Goal: Task Accomplishment & Management: Manage account settings

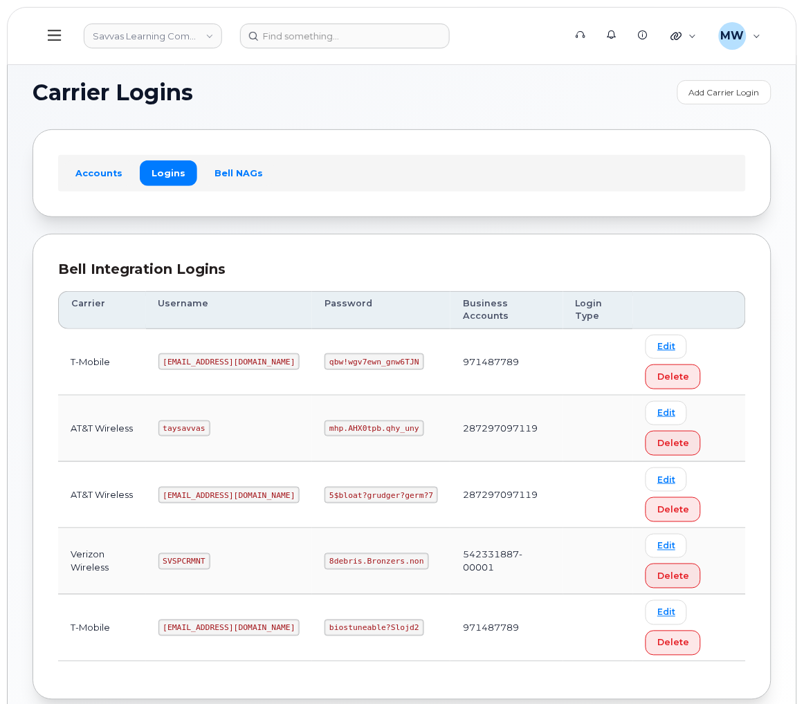
click at [324, 553] on code "8debris.Bronzers.non" at bounding box center [376, 561] width 104 height 17
copy code "8debris.Bronzers.non"
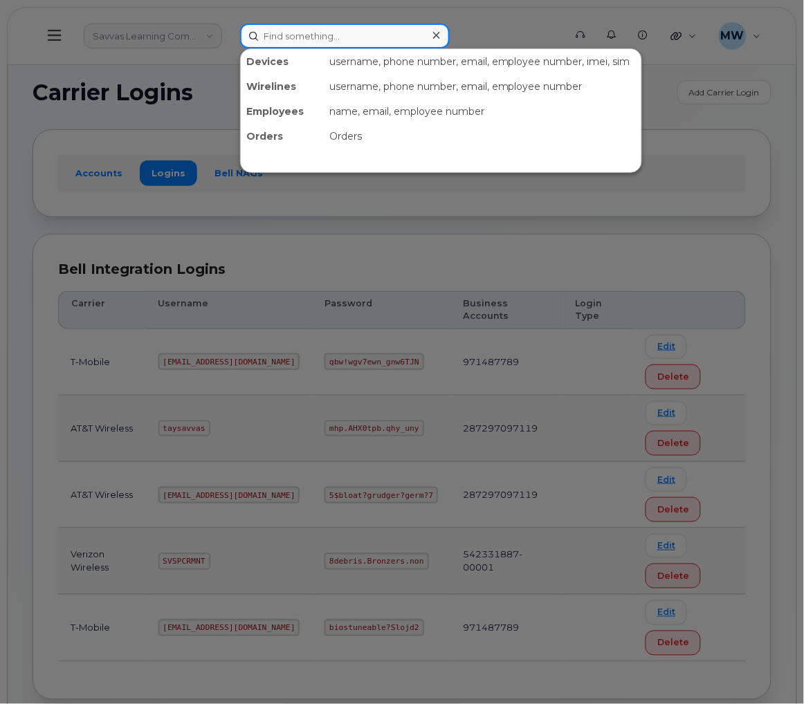
click at [329, 39] on input at bounding box center [345, 36] width 210 height 25
paste input "7705702818"
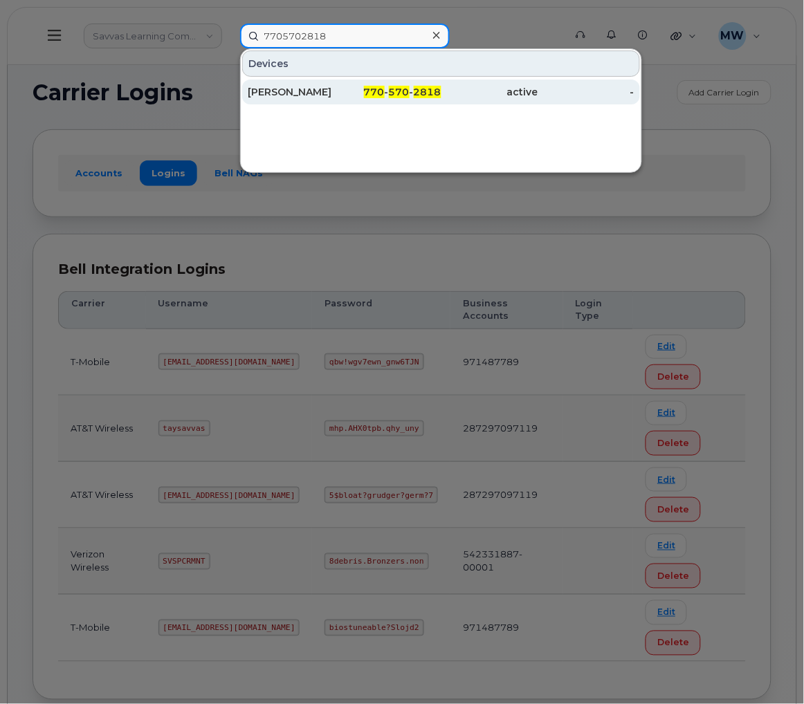
type input "7705702818"
click at [360, 101] on div "770 - 570 - 2818" at bounding box center [392, 92] width 97 height 25
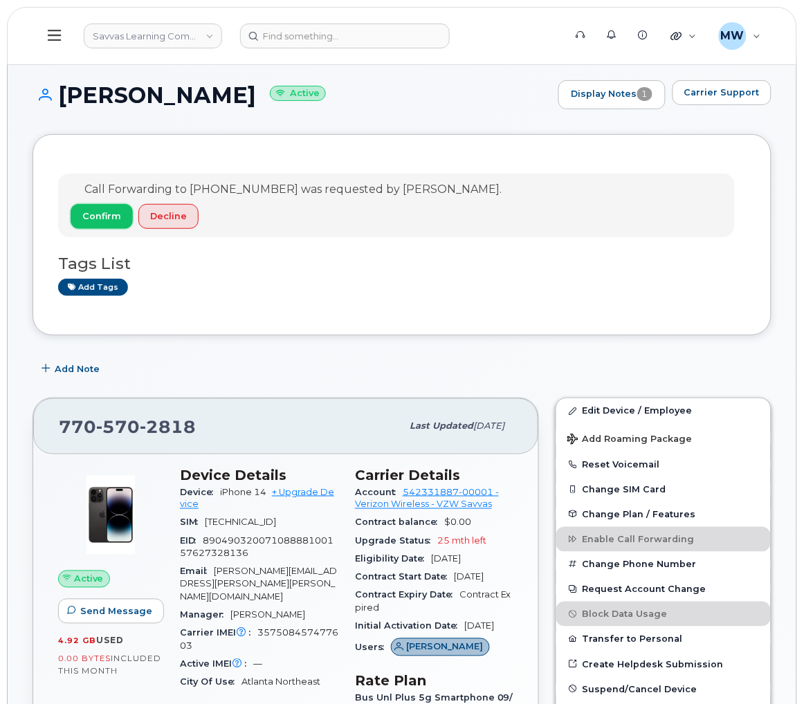
click at [99, 214] on span "Confirm" at bounding box center [101, 216] width 39 height 13
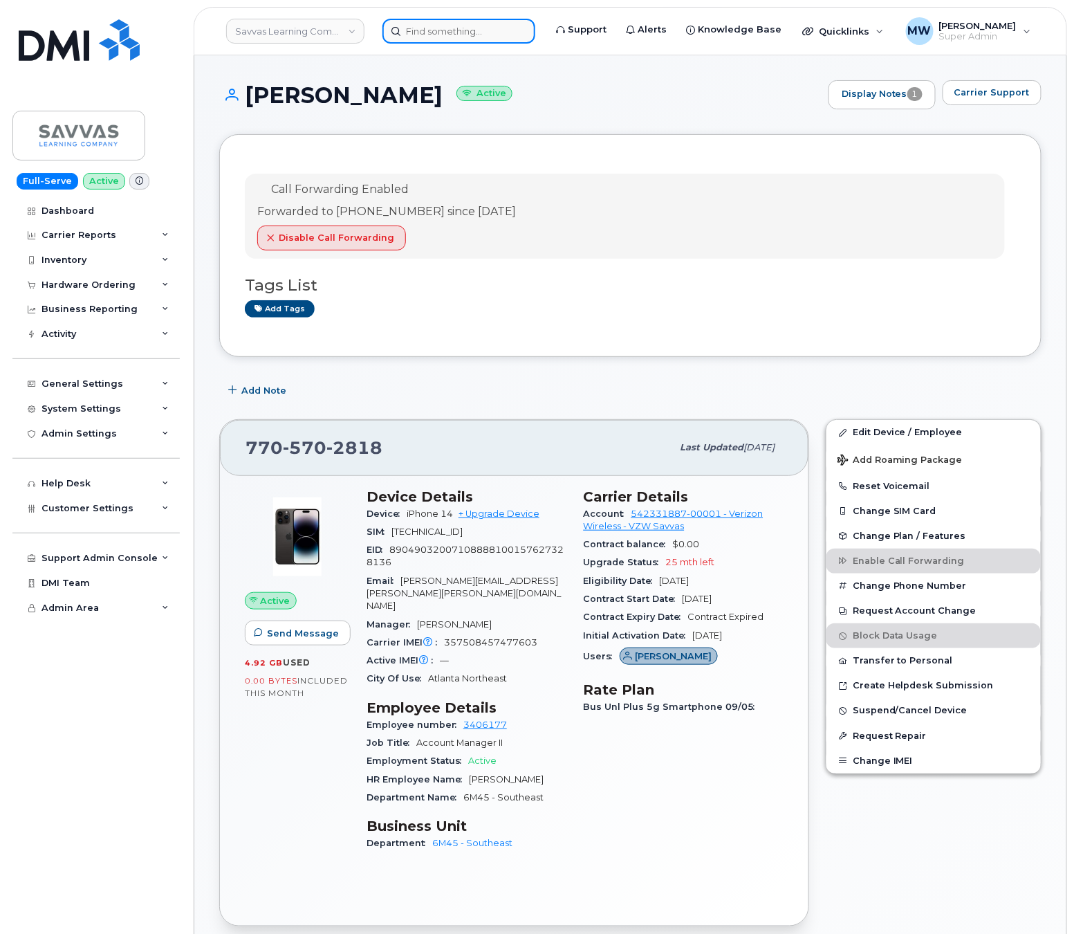
click at [400, 35] on input at bounding box center [459, 31] width 153 height 25
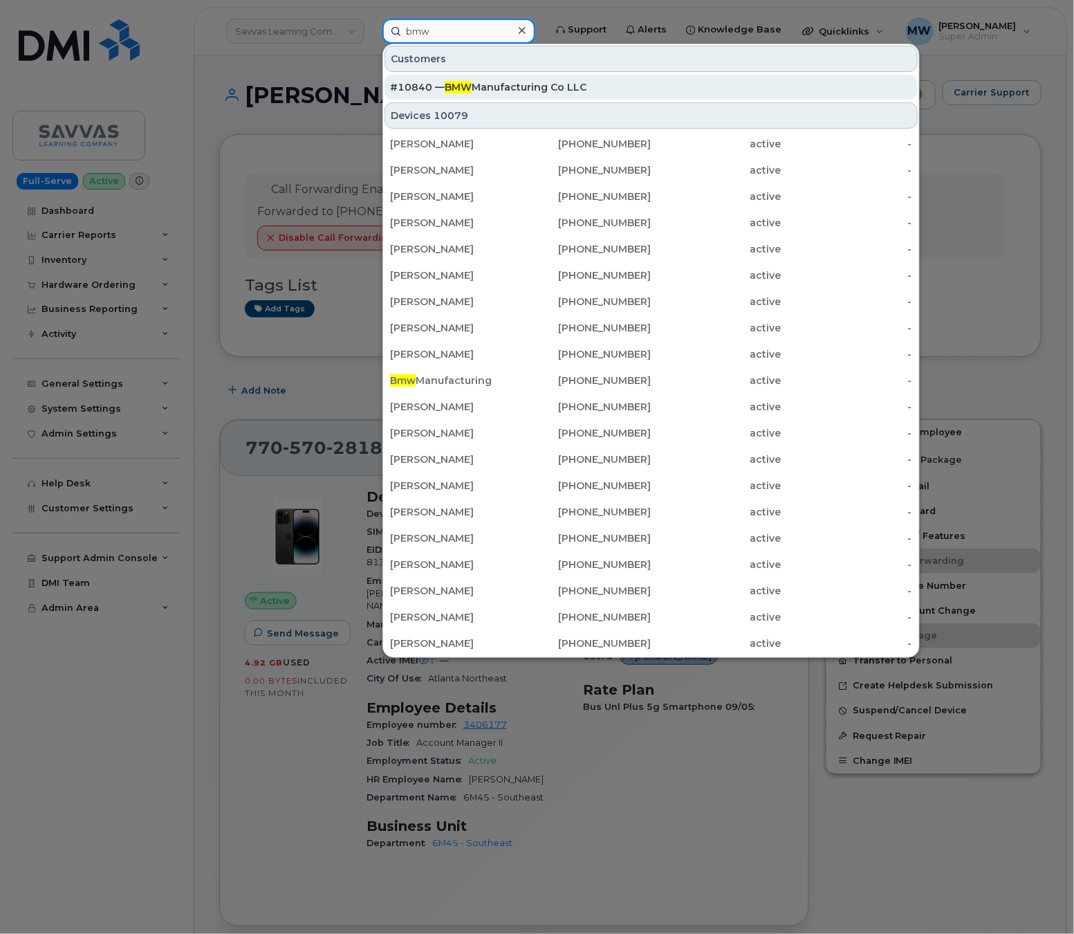
type input "bmw"
click at [511, 89] on div "#10840 — BMW Manufacturing Co LLC" at bounding box center [651, 87] width 522 height 14
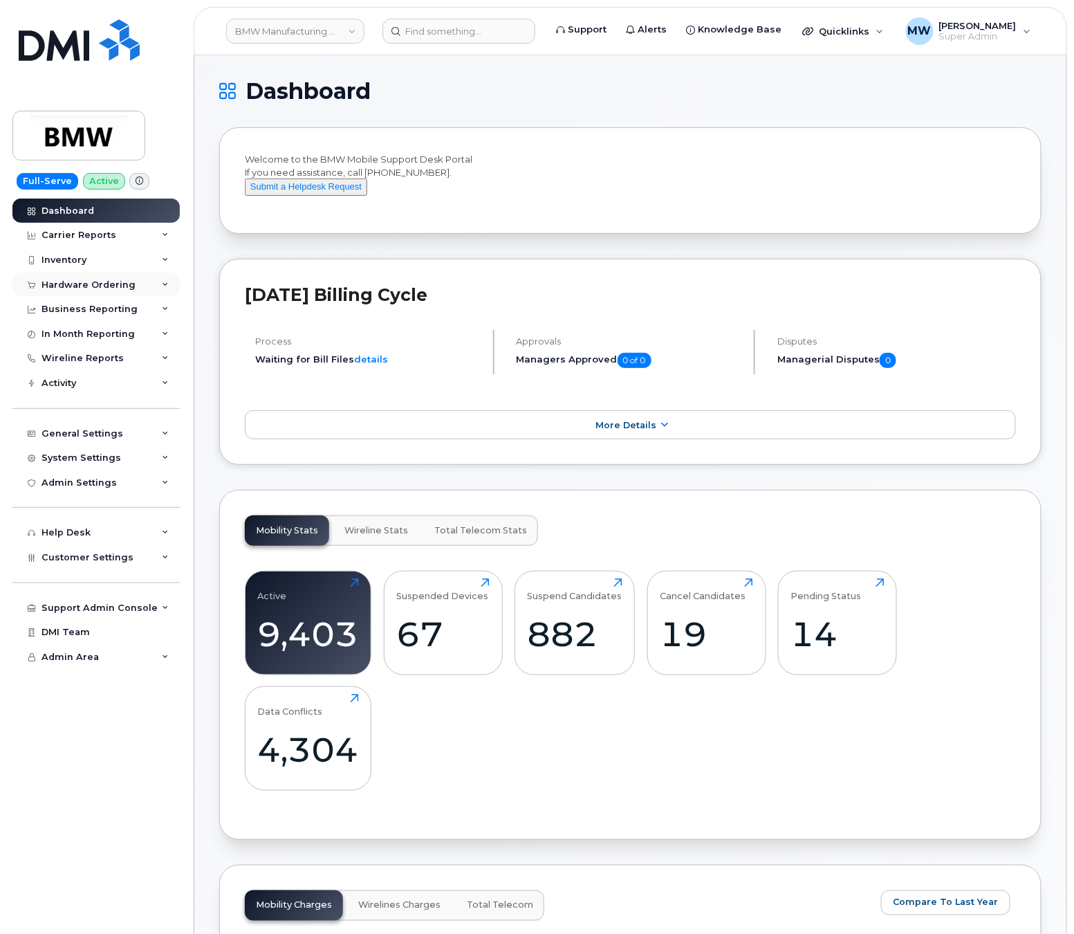
click at [82, 293] on div "Hardware Ordering" at bounding box center [95, 285] width 167 height 25
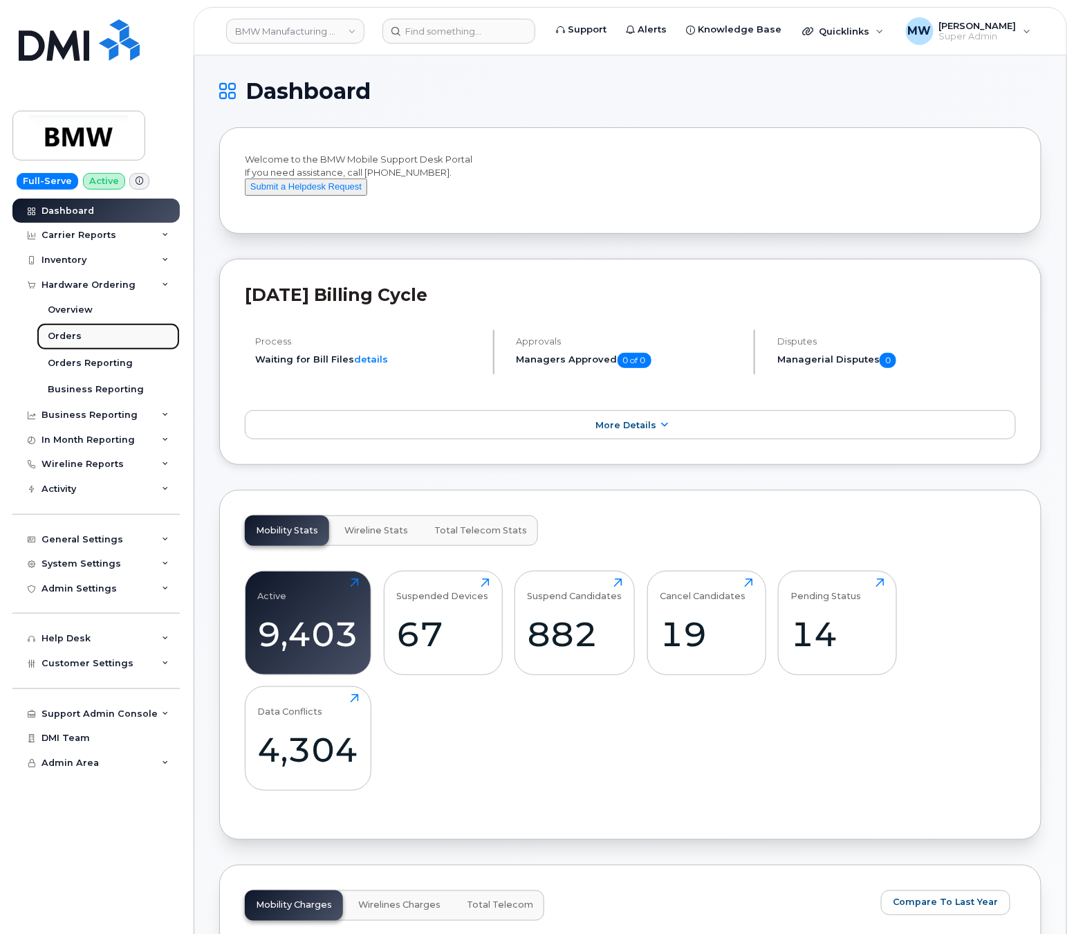
click at [83, 325] on link "Orders" at bounding box center [108, 336] width 143 height 26
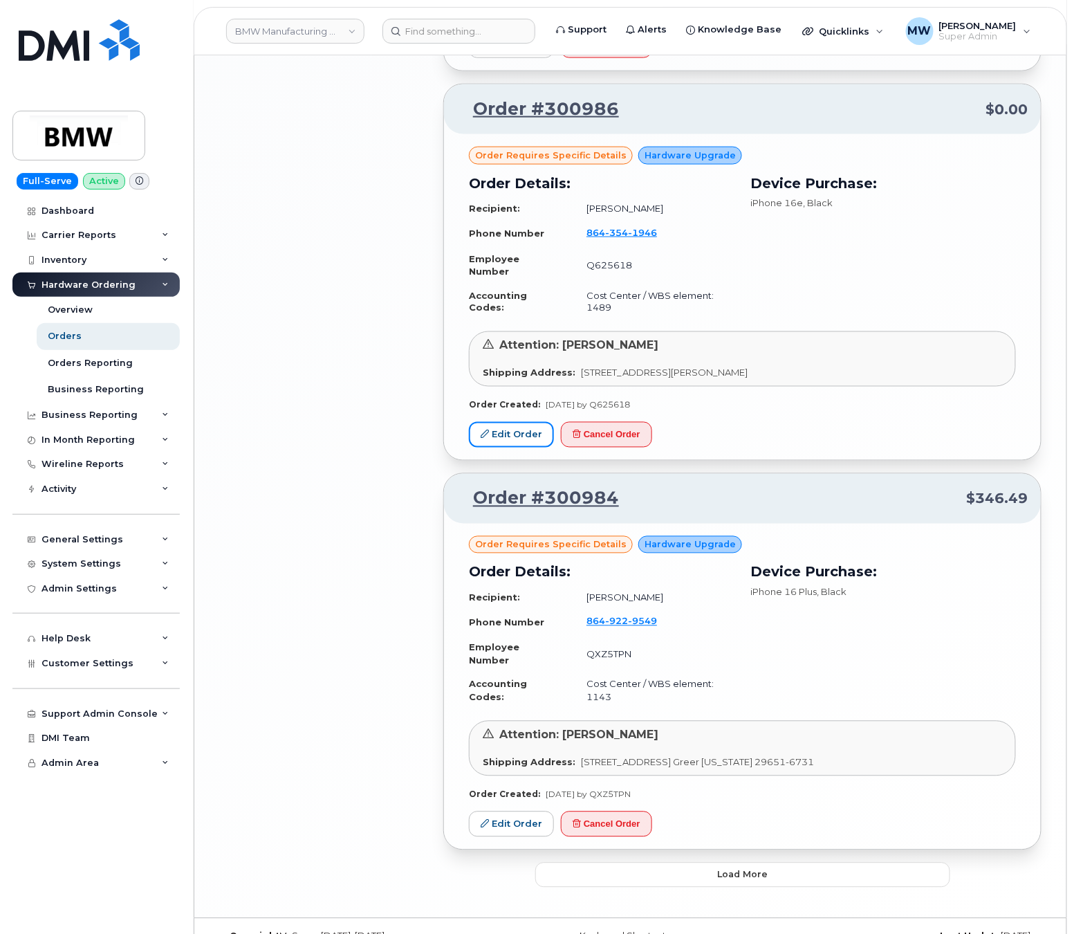
scroll to position [2386, 0]
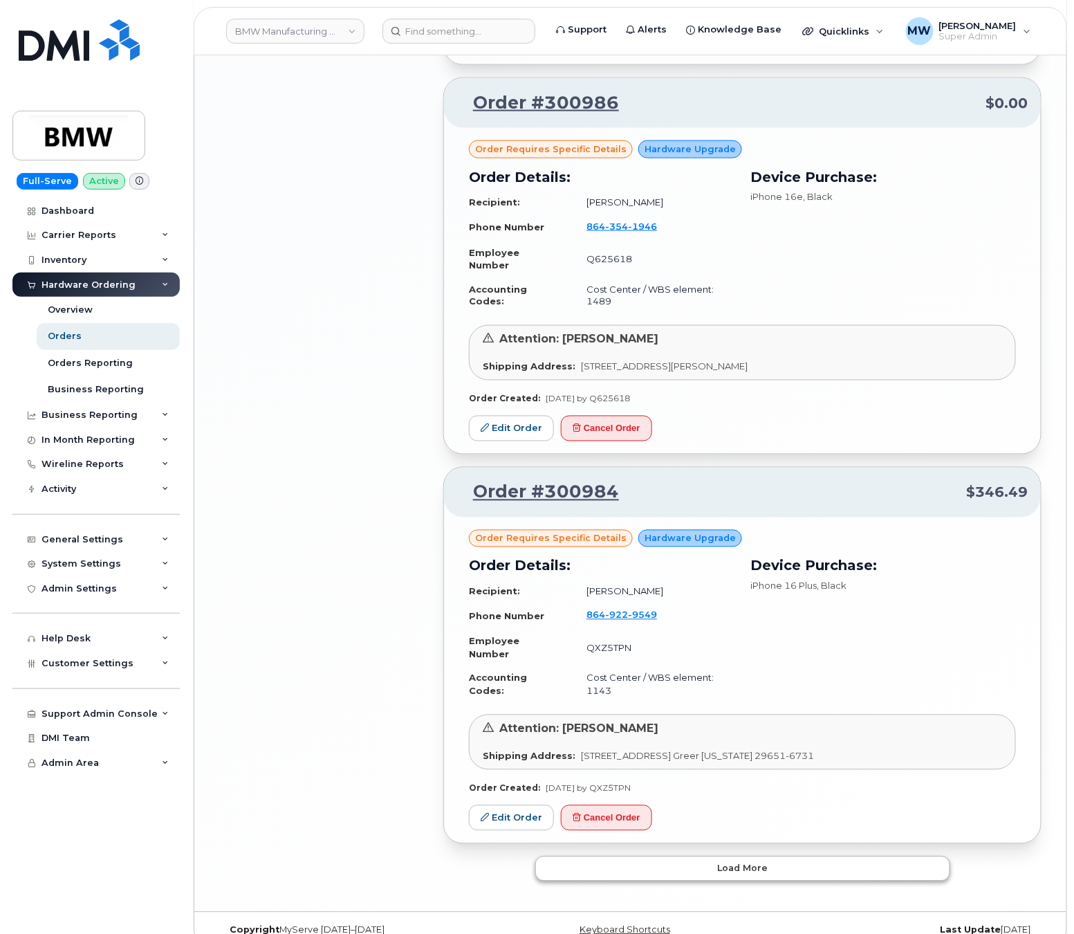
drag, startPoint x: 761, startPoint y: 864, endPoint x: 764, endPoint y: 849, distance: 14.8
click at [764, 862] on span "Load more" at bounding box center [742, 868] width 50 height 13
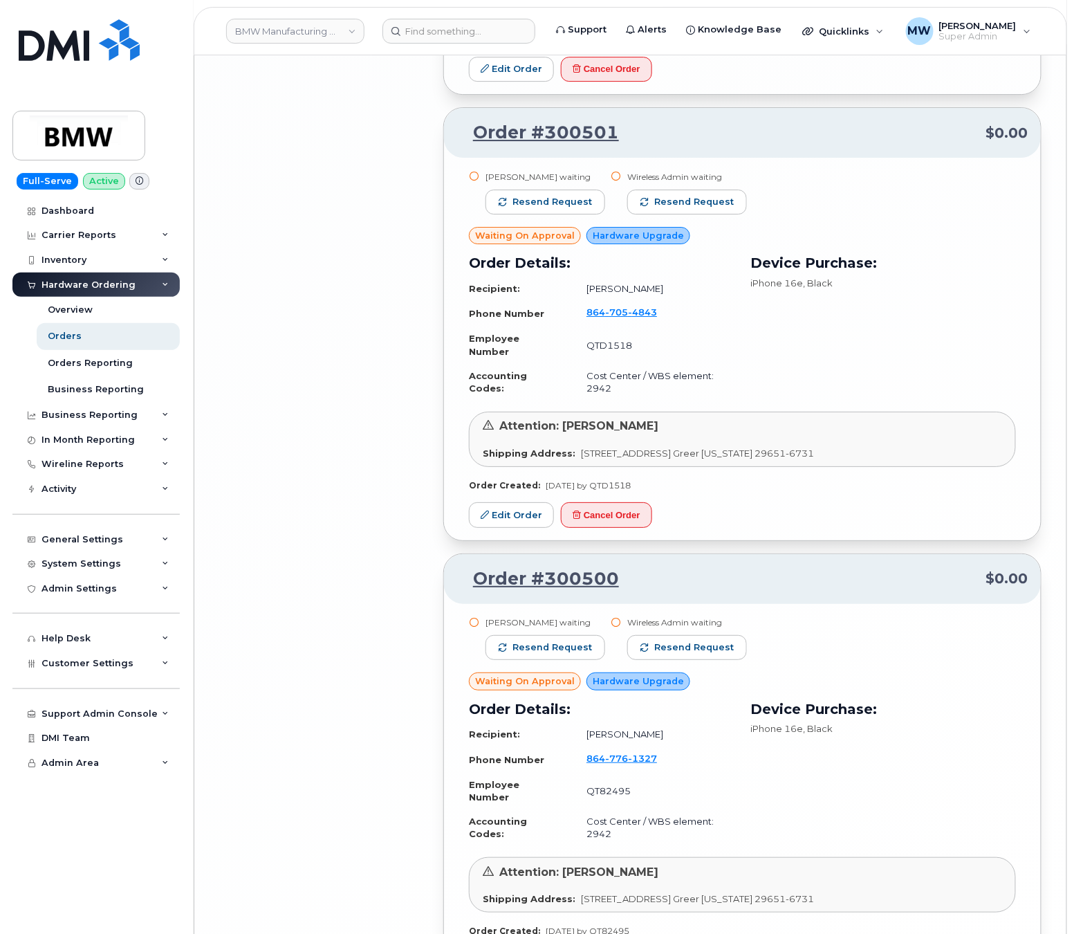
scroll to position [5210, 0]
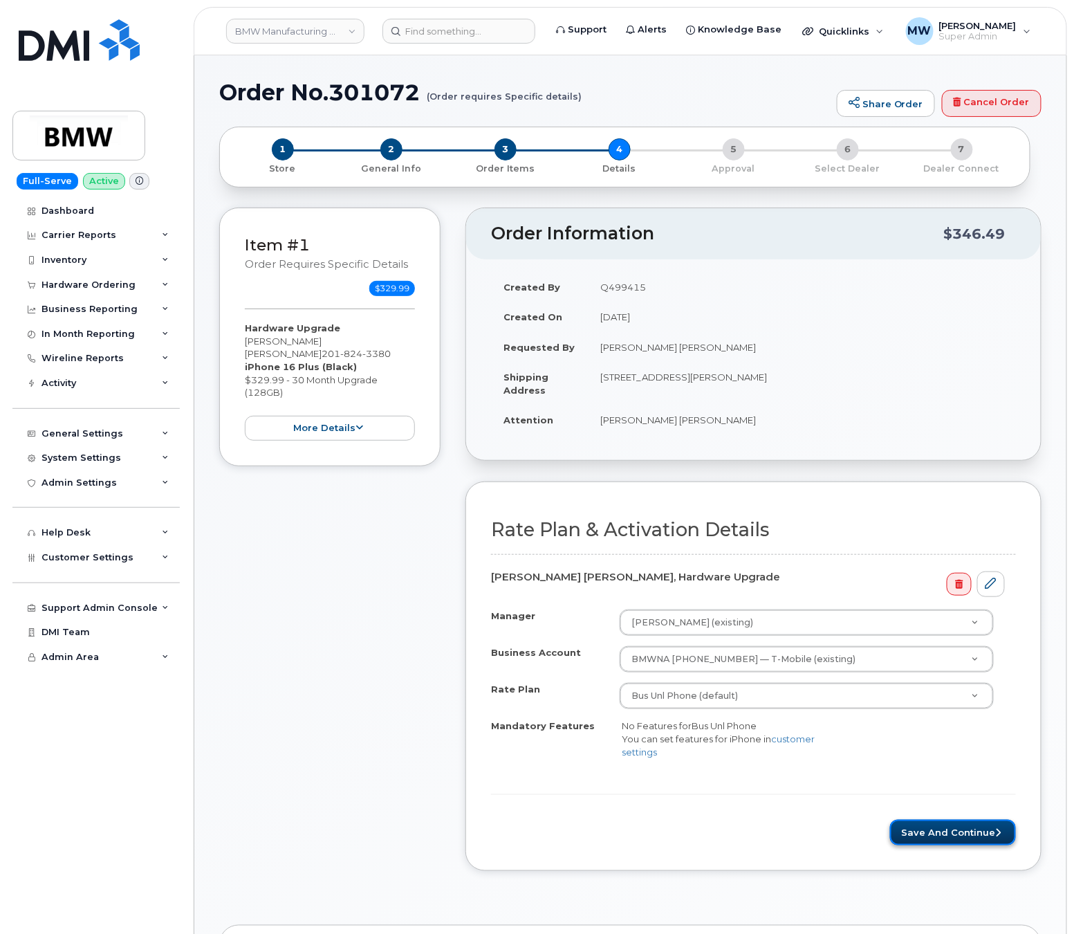
click at [921, 836] on button "Save and Continue" at bounding box center [953, 833] width 126 height 26
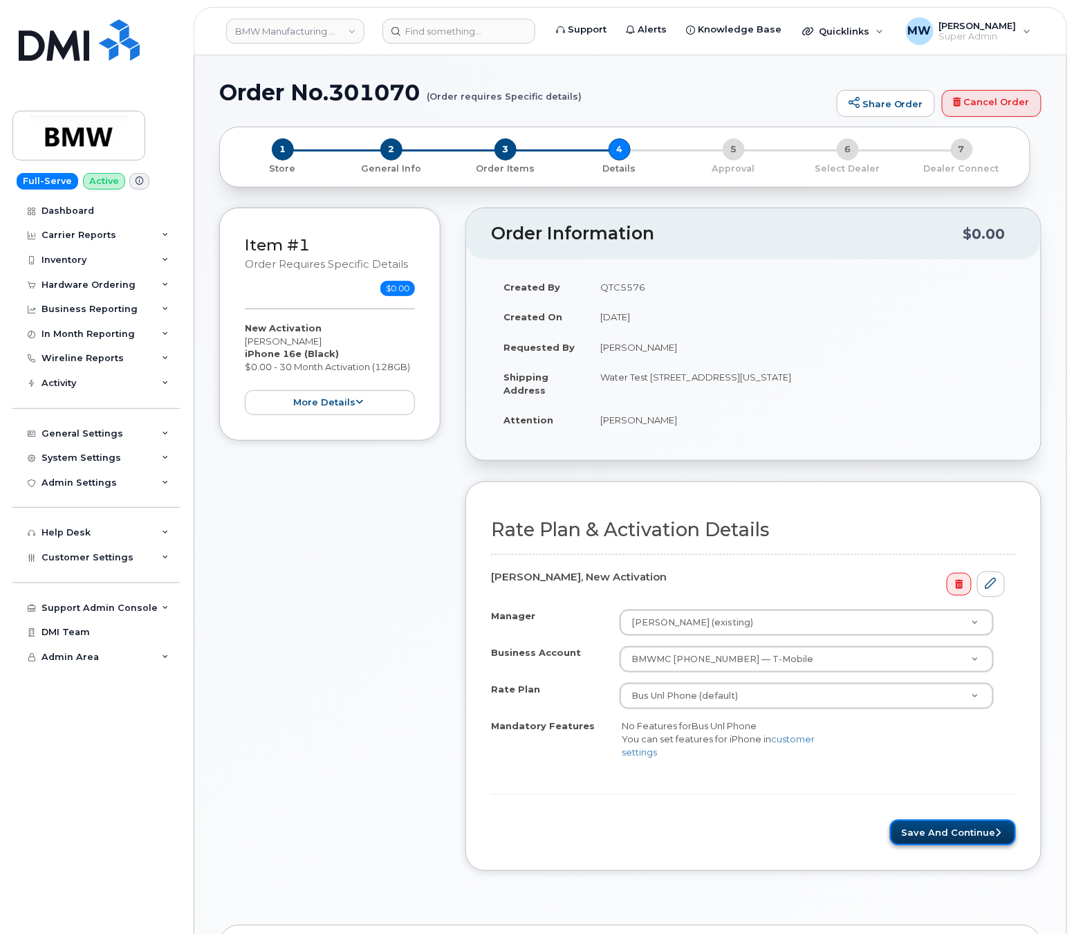
click at [946, 838] on button "Save and Continue" at bounding box center [953, 833] width 126 height 26
click at [917, 840] on button "Save and Continue" at bounding box center [953, 833] width 126 height 26
click at [905, 840] on button "Save and Continue" at bounding box center [953, 833] width 126 height 26
click at [923, 842] on button "Save and Continue" at bounding box center [953, 833] width 126 height 26
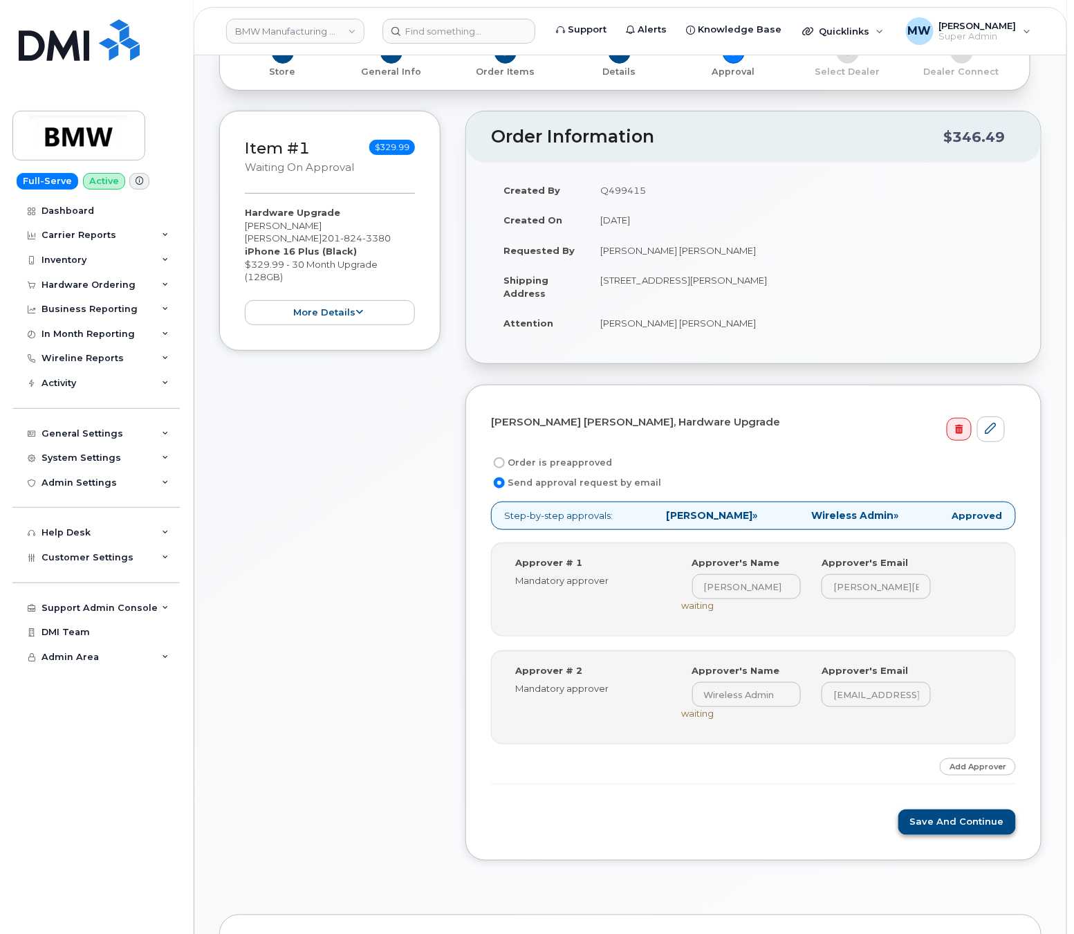
scroll to position [277, 0]
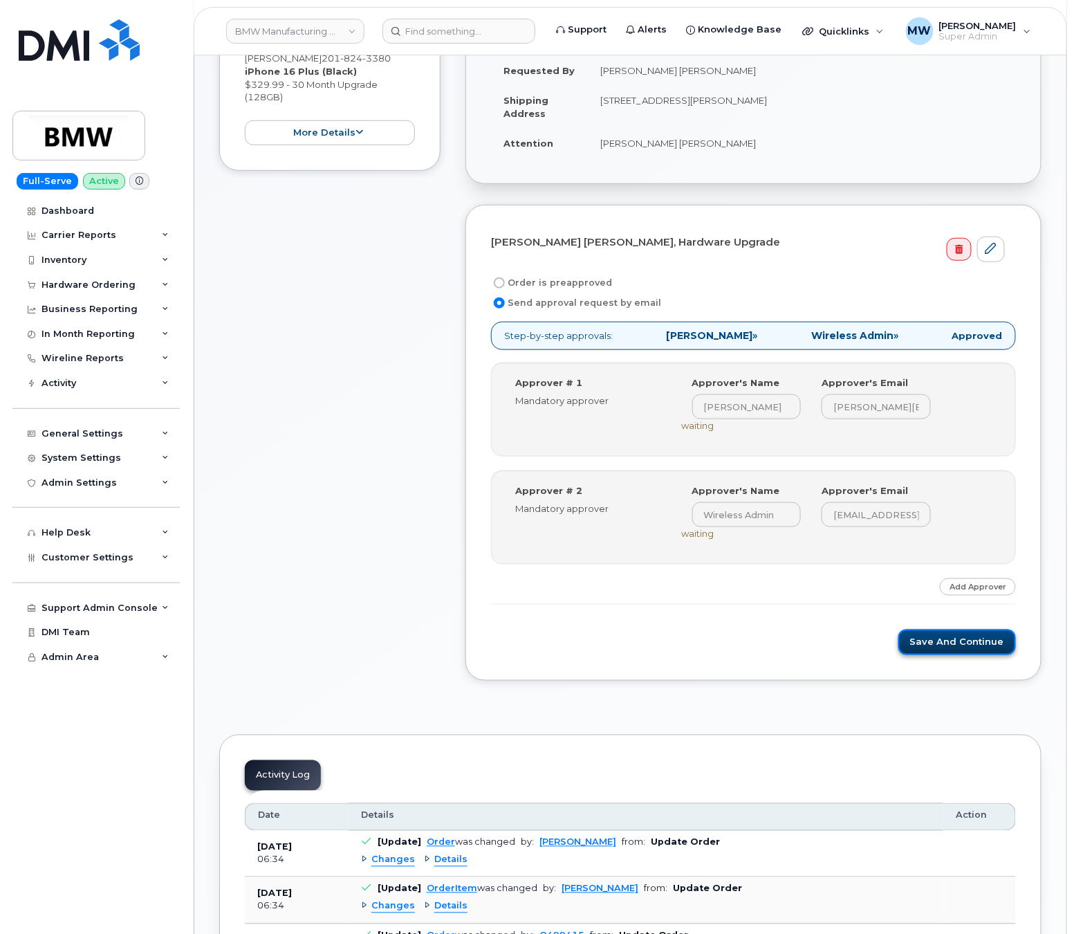
click at [945, 639] on button "Save and Continue" at bounding box center [958, 642] width 118 height 26
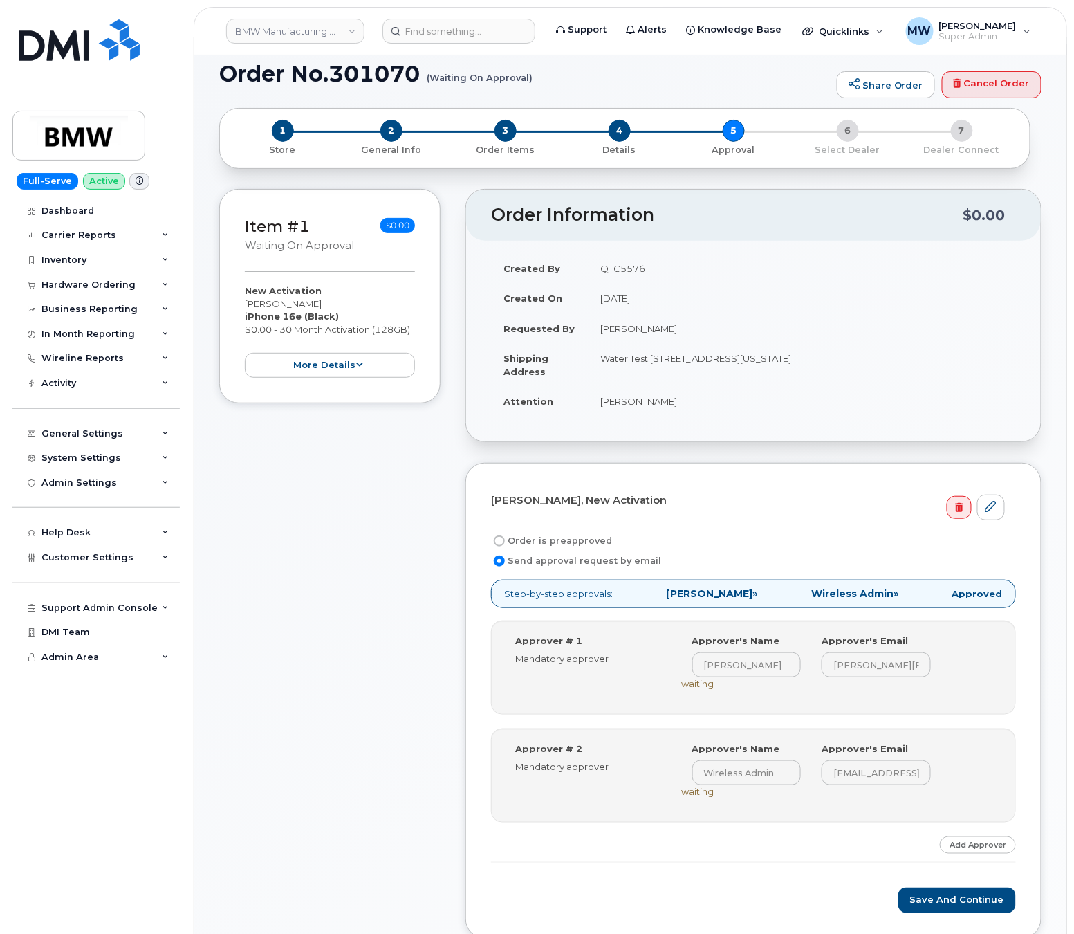
scroll to position [138, 0]
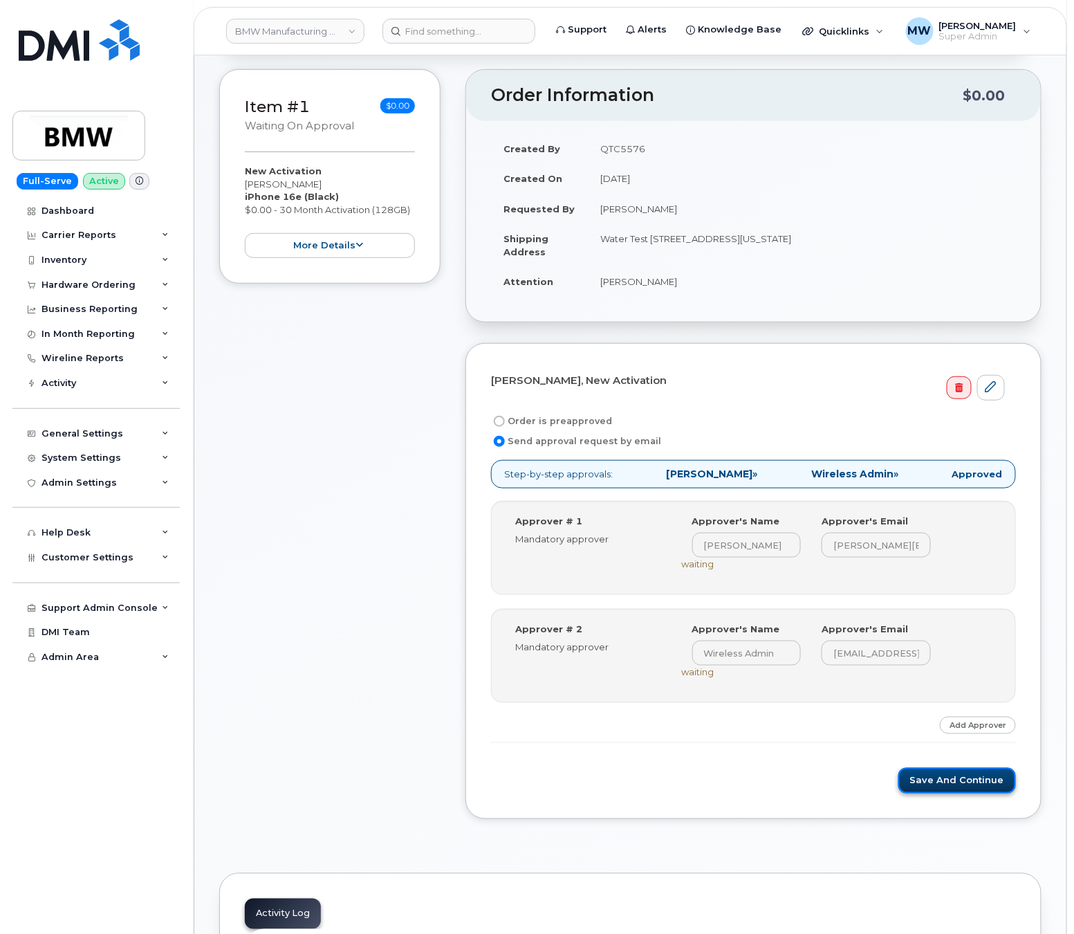
click at [955, 791] on button "Save and Continue" at bounding box center [958, 781] width 118 height 26
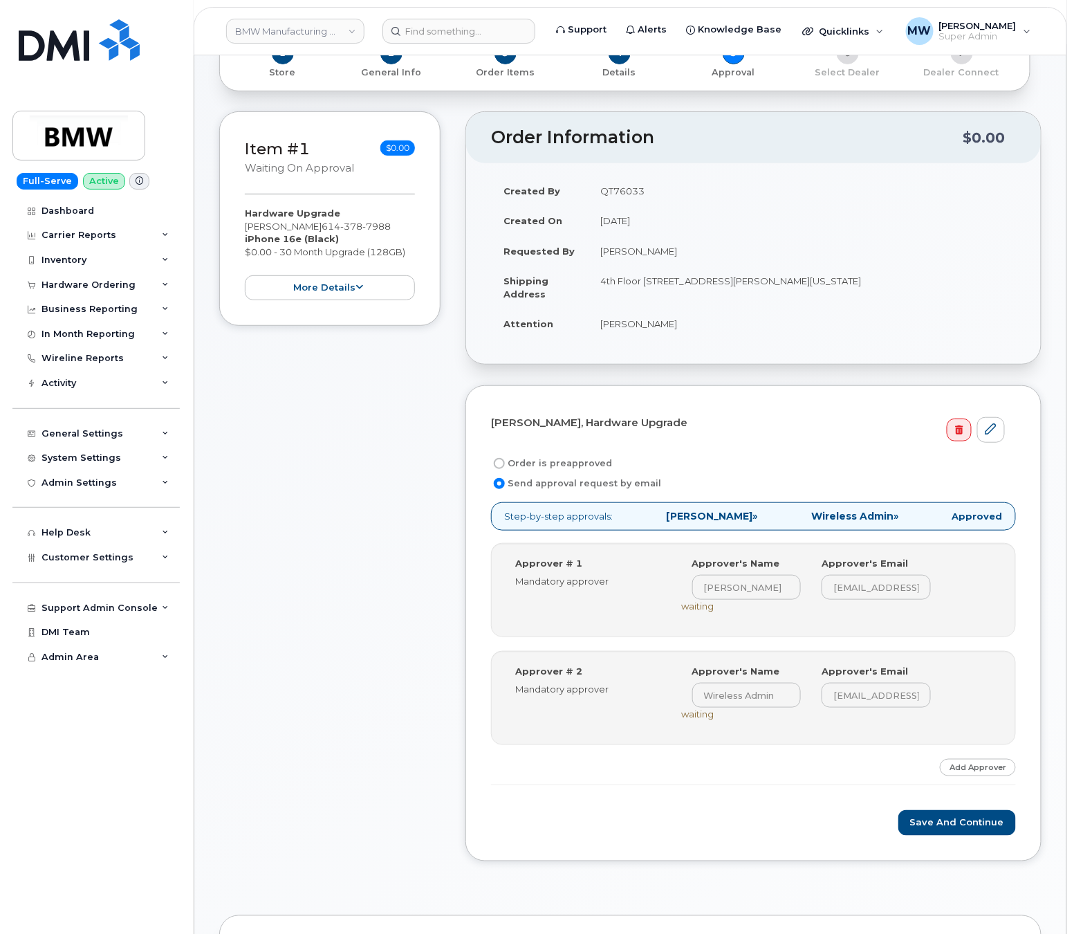
scroll to position [138, 0]
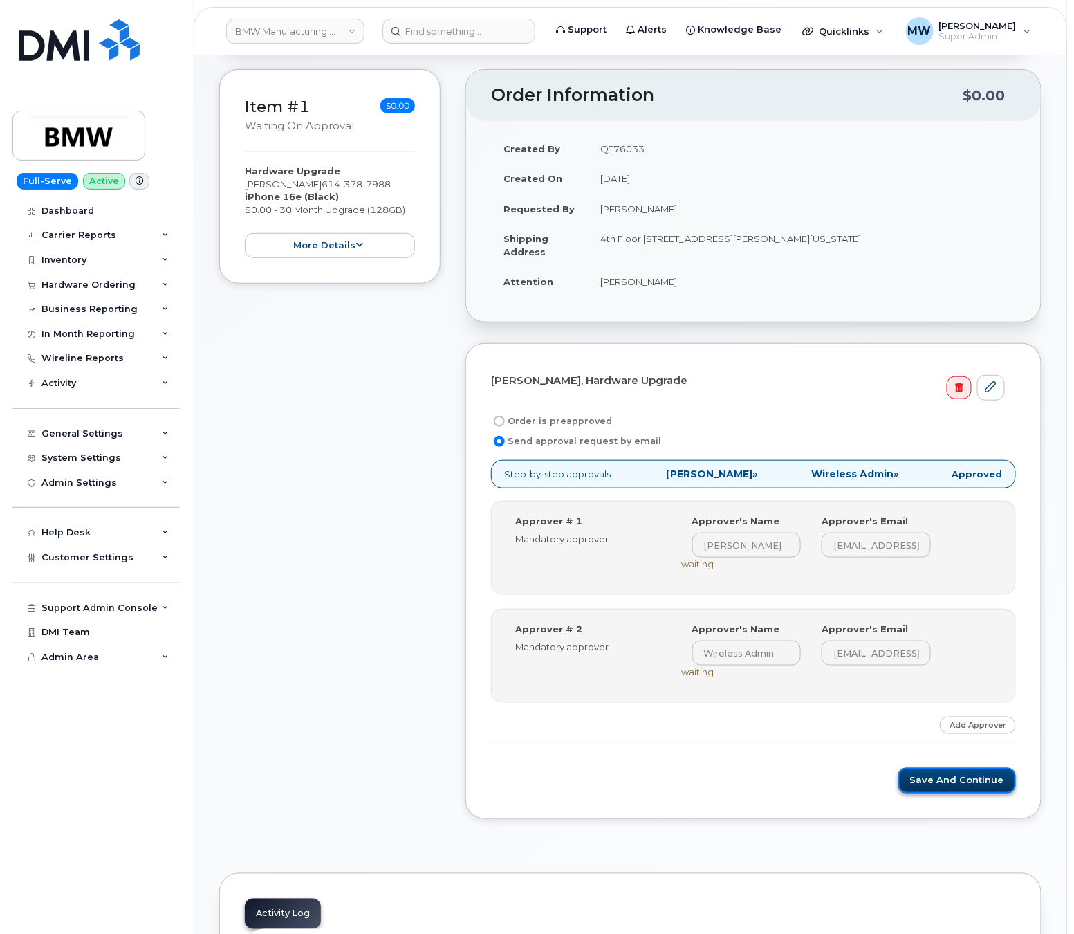
click at [946, 781] on button "Save and Continue" at bounding box center [958, 781] width 118 height 26
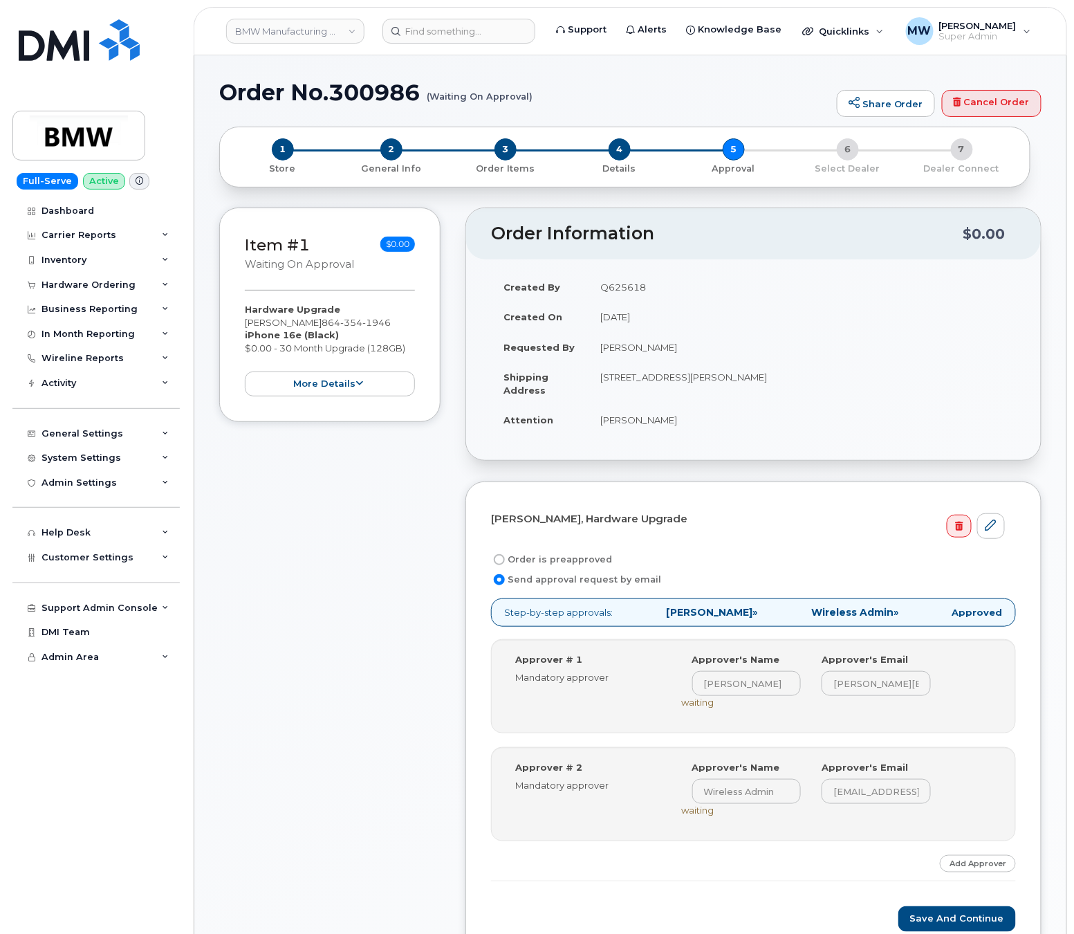
scroll to position [138, 0]
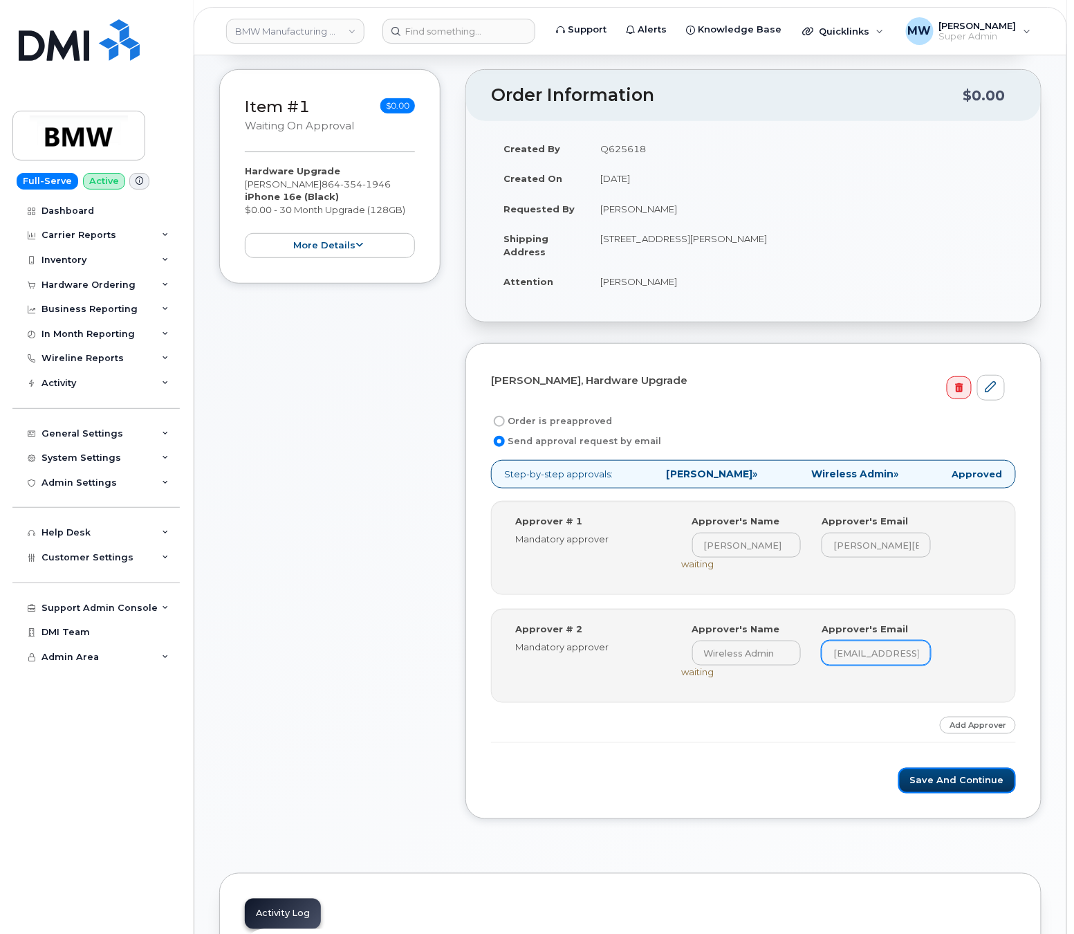
drag, startPoint x: 939, startPoint y: 792, endPoint x: 899, endPoint y: 652, distance: 146.0
click at [939, 790] on button "Save and Continue" at bounding box center [958, 781] width 118 height 26
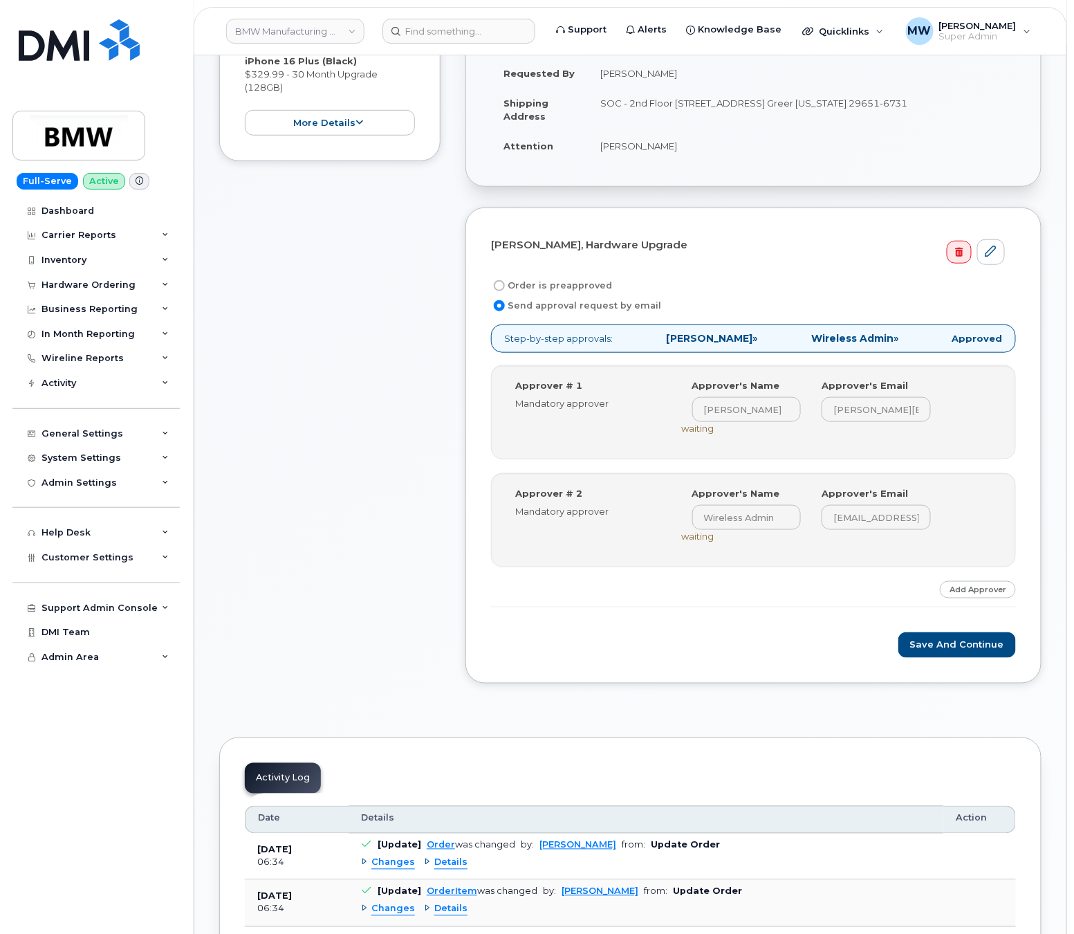
scroll to position [277, 0]
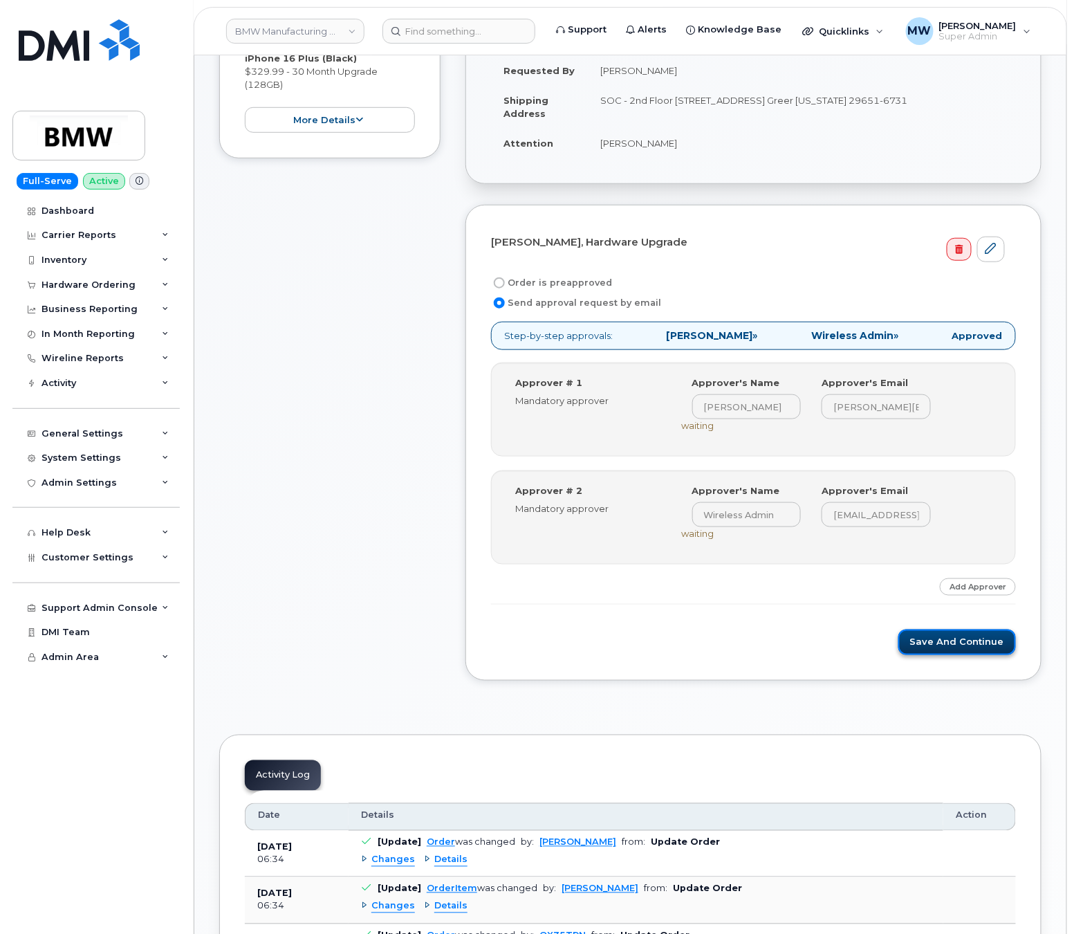
click at [958, 648] on button "Save and Continue" at bounding box center [958, 642] width 118 height 26
